Goal: Obtain resource: Download file/media

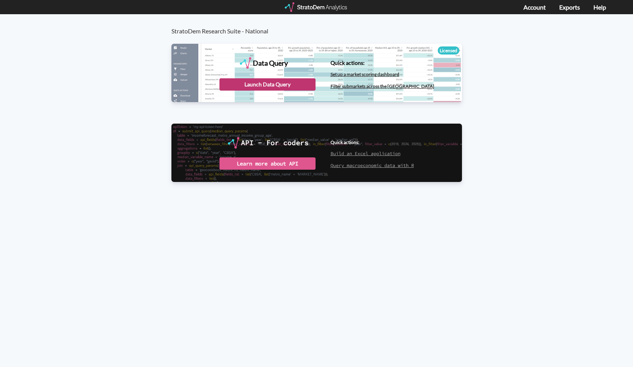
click at [282, 83] on div "Launch Data Query" at bounding box center [267, 84] width 96 height 12
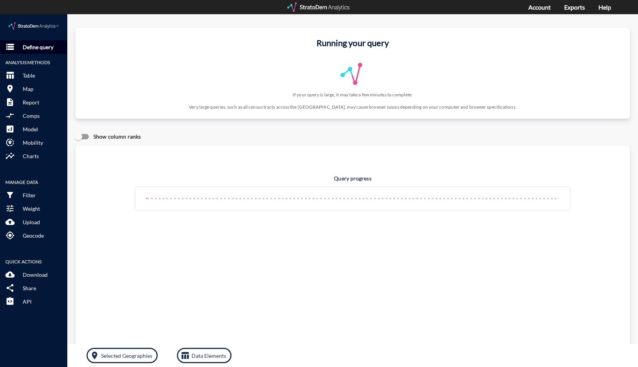
click p "Define query"
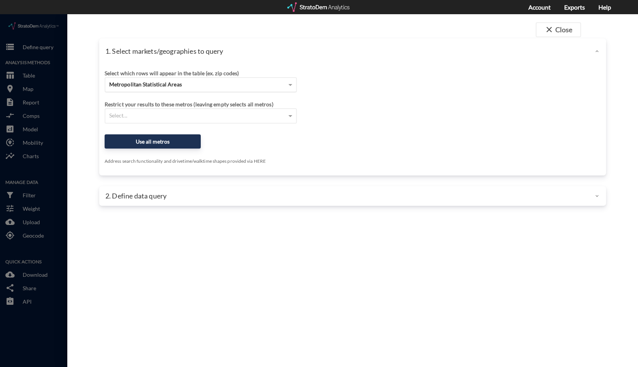
click div "Metropolitan Statistical Areas"
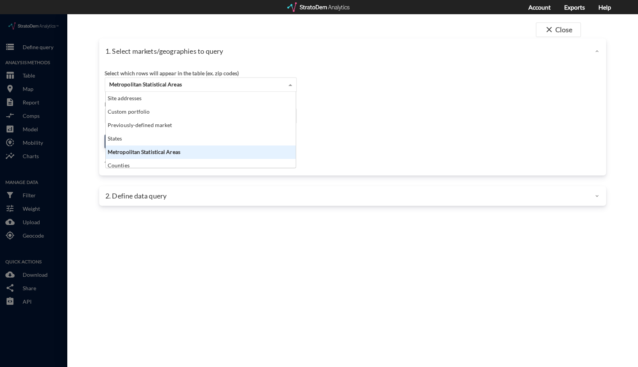
scroll to position [70, 185]
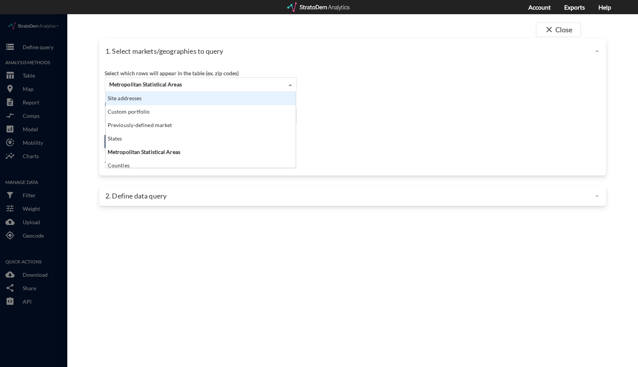
click div "Site addresses"
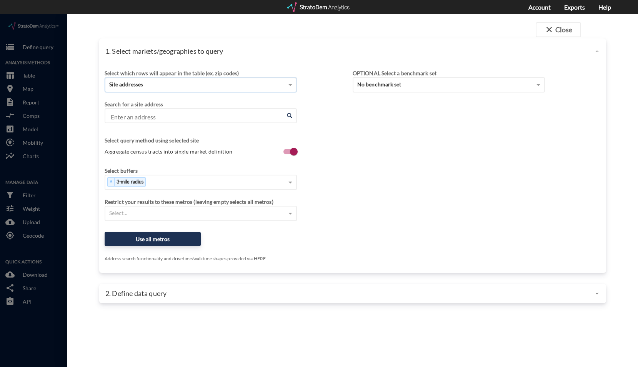
click input "Enter an address"
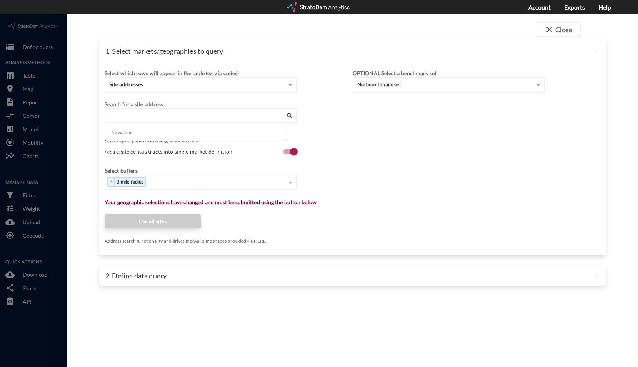
paste input "15785 McGregor Blvd, Fort Myers, FL 33908"
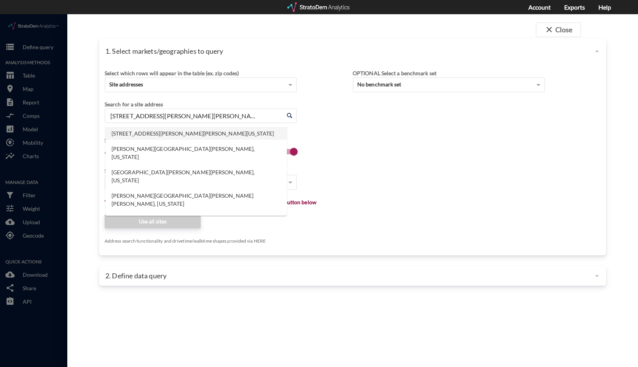
click li "15785 McGregor Blvd, Fort Myers, Florida"
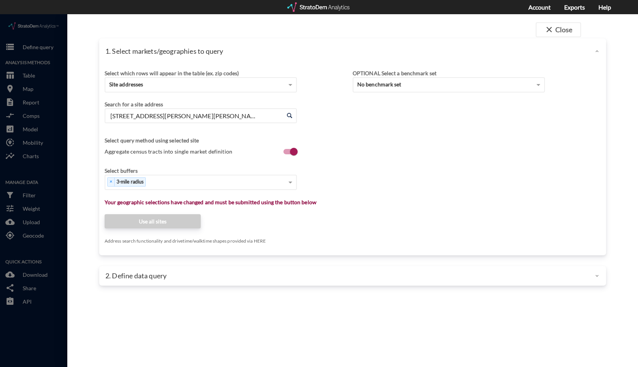
type input "15785 McGregor Blvd, Fort Myers, Florida"
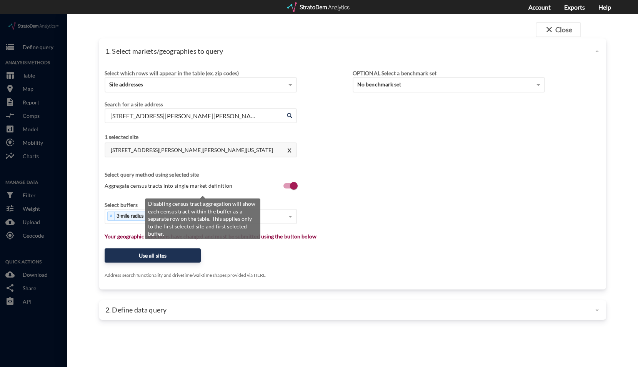
click span "Aggregate census tracts into single market definition"
click input "Aggregate census tracts into single market definition"
checkbox input "false"
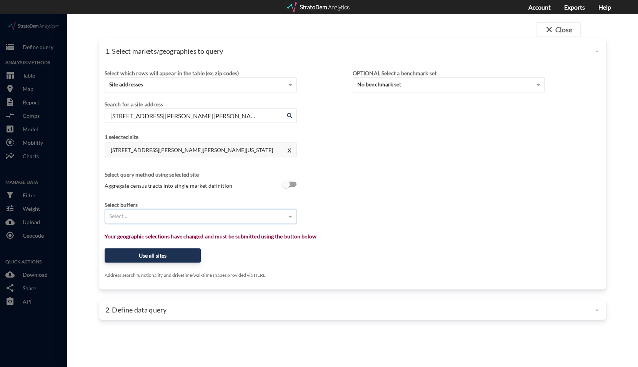
click div "Select..."
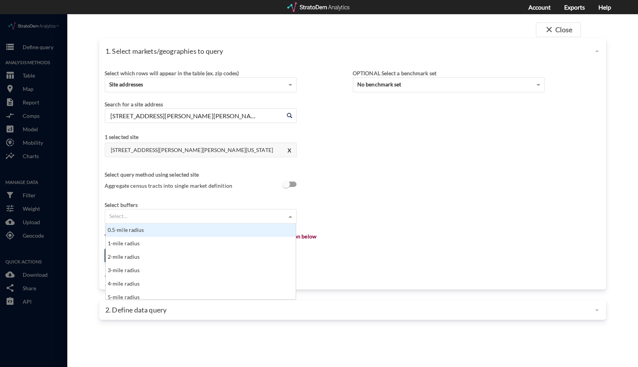
scroll to position [70, 185]
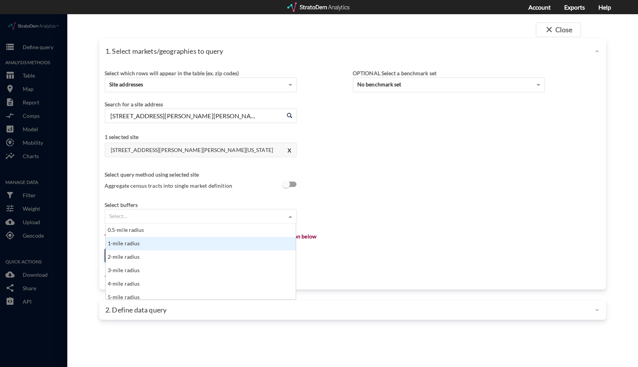
click div "1-mile radius"
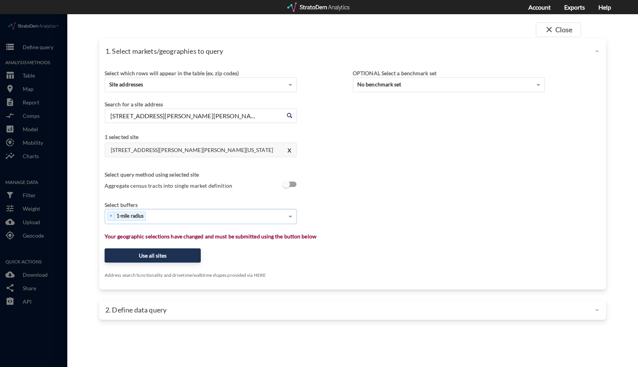
click div "× 1-mile radius"
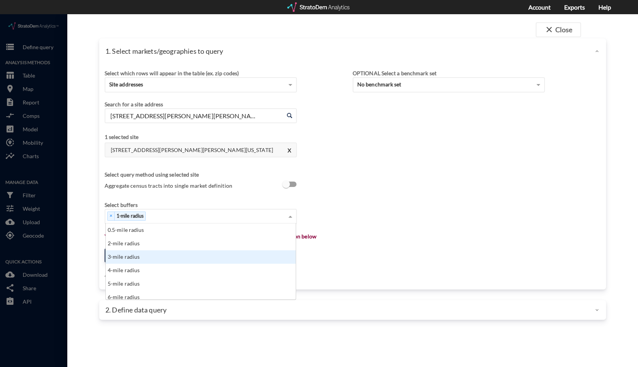
click div "3-mile radius"
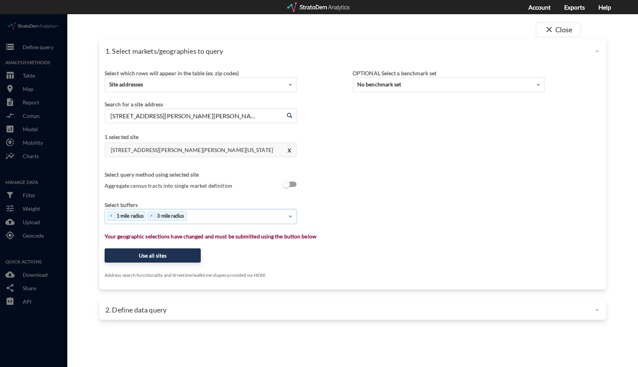
click div "× 1-mile radius × 3-mile radius"
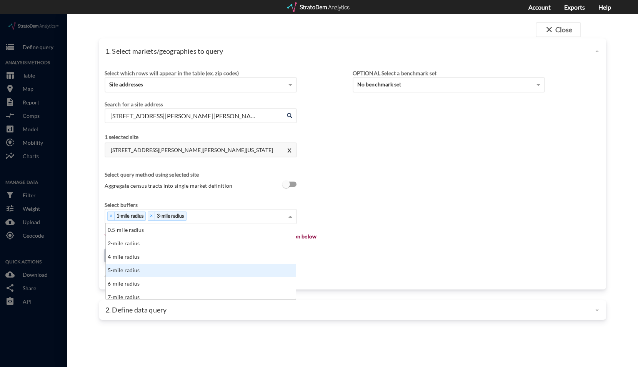
click div "5-mile radius"
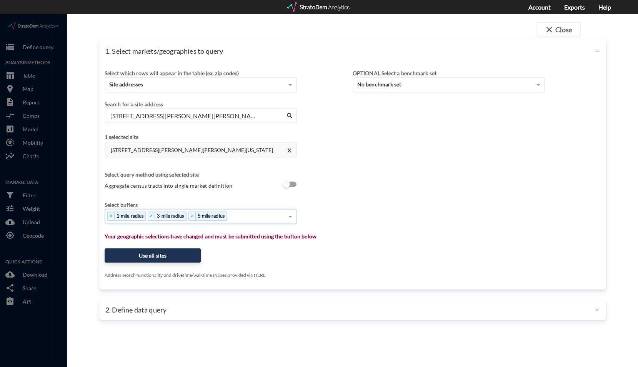
click div "× 1-mile radius × 3-mile radius × 5-mile radius"
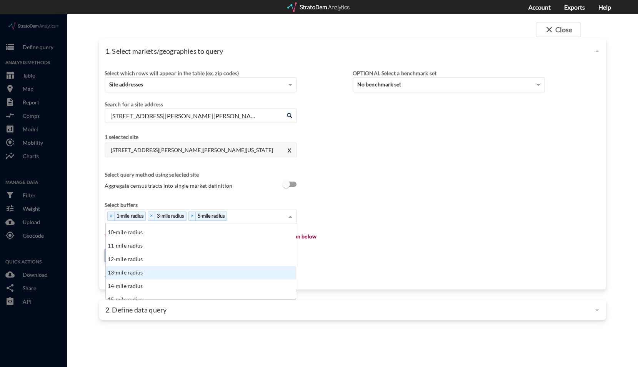
scroll to position [77, 0]
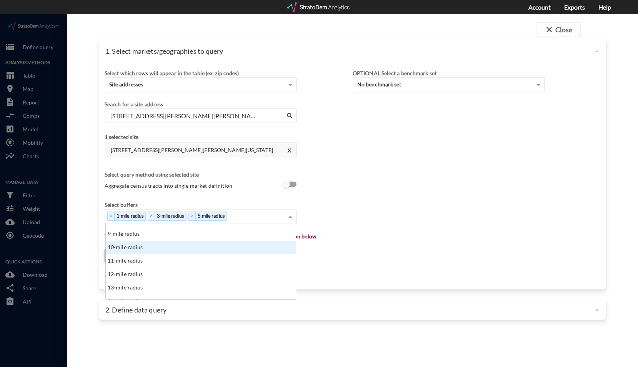
click div "10-mile radius"
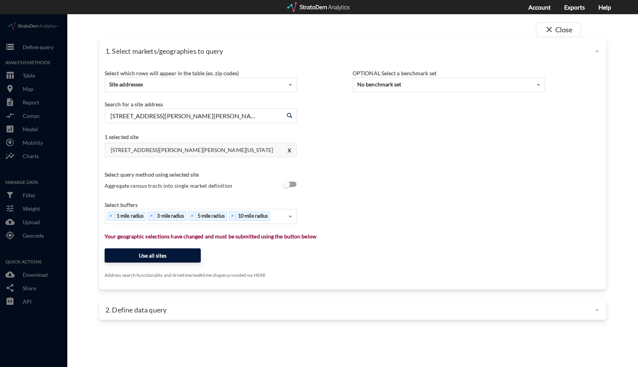
click button "Use all sites"
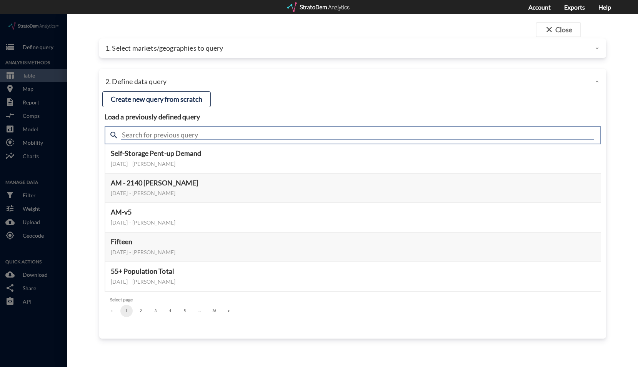
click input "text"
type input "active"
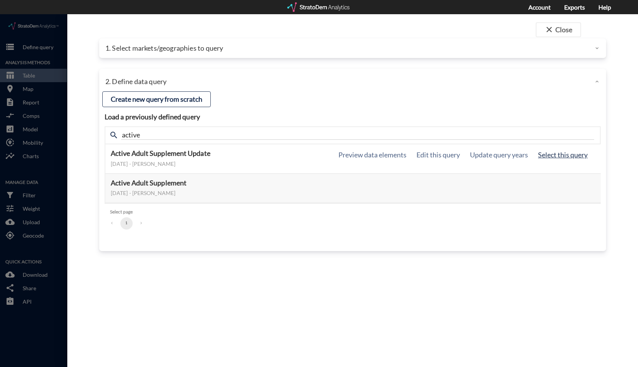
click button "Select this query"
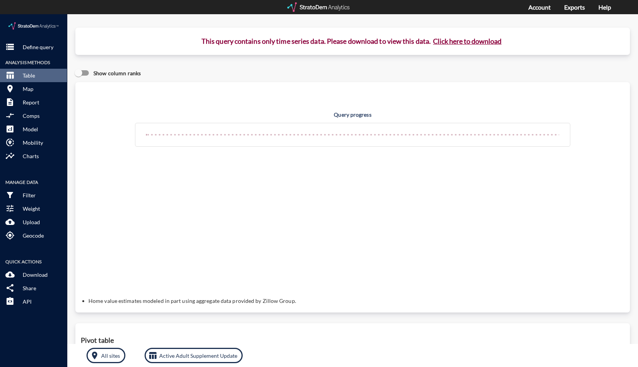
click button "Click here to download"
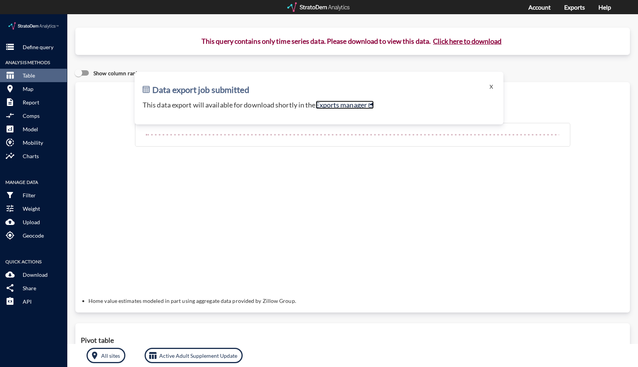
click link "Exports manager"
click button "X"
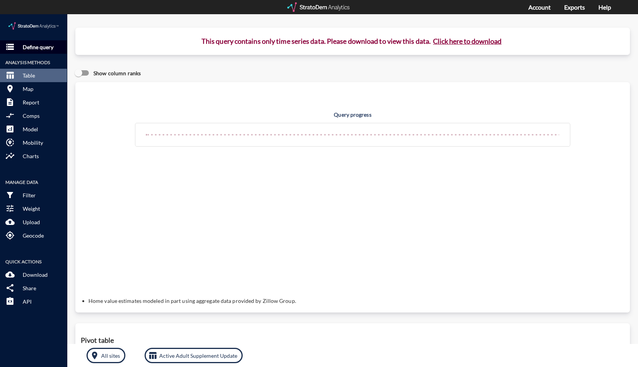
click p "Define query"
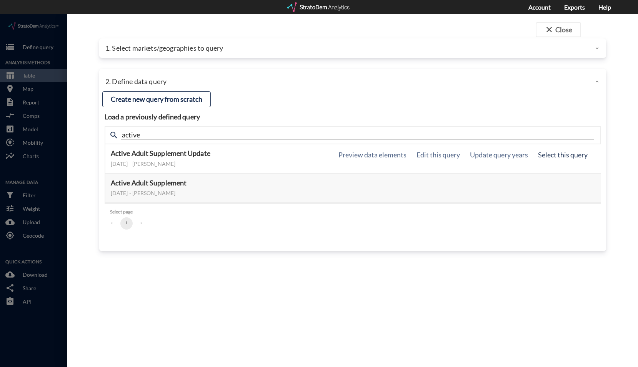
click button "Select this query"
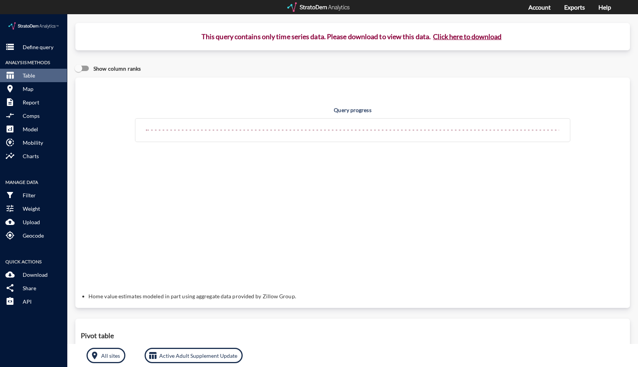
scroll to position [0, 0]
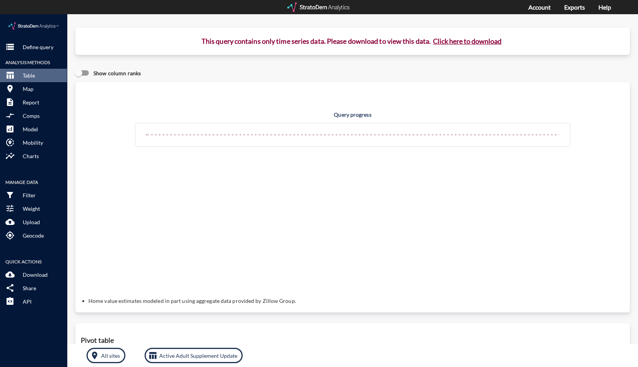
click button "Click here to download"
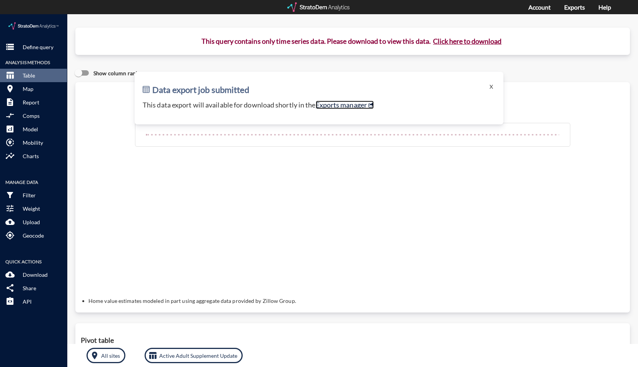
click link "Exports manager"
click button "X"
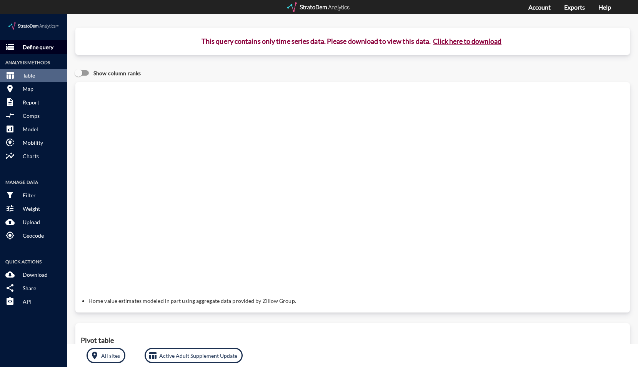
click button "storage Define query"
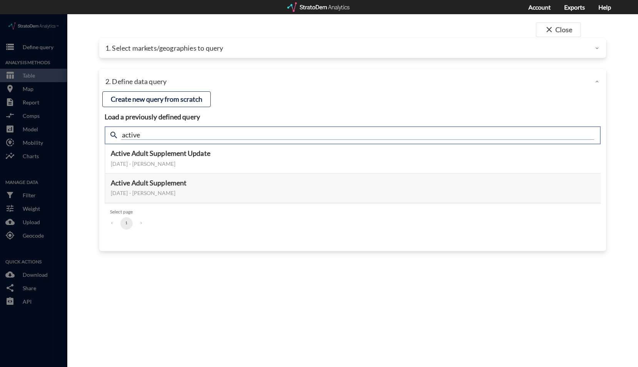
drag, startPoint x: 163, startPoint y: 116, endPoint x: 94, endPoint y: 119, distance: 68.9
click div "close Close 1. Select markets/geographies to query Select which rows will appea…"
type input "housing"
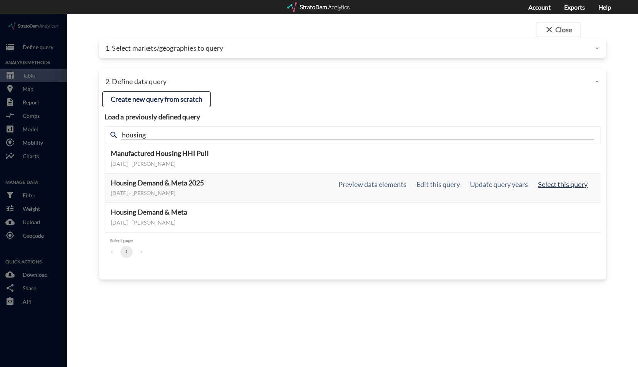
click button "Select this query"
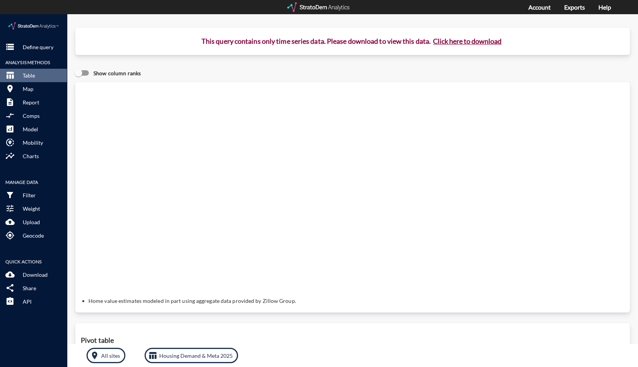
click button "Click here to download"
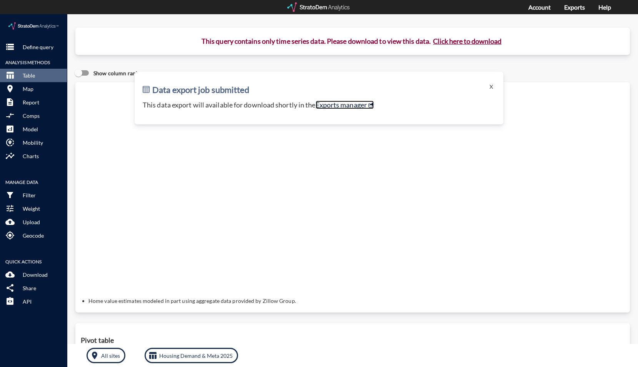
click link "Exports manager"
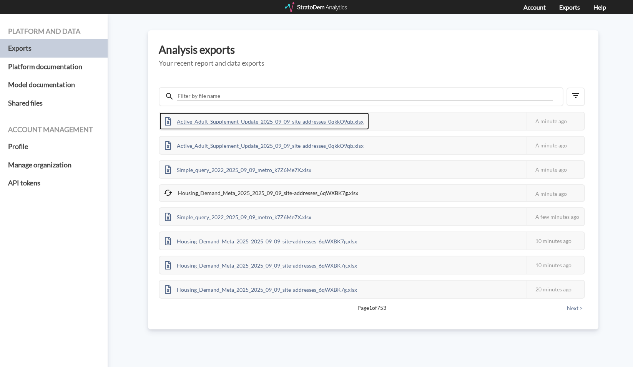
click at [314, 122] on div "Active_Adult_Supplement_Update_2025_09_09_site-addresses_0qkkO9qb.xlsx" at bounding box center [264, 121] width 209 height 17
